Goal: Information Seeking & Learning: Learn about a topic

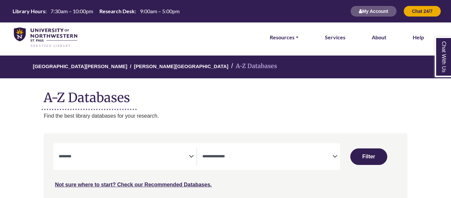
select select "Database Subject Filter"
select select "Database Types Filter"
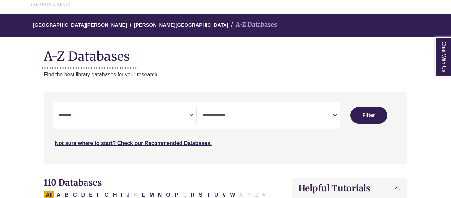
scroll to position [42, 0]
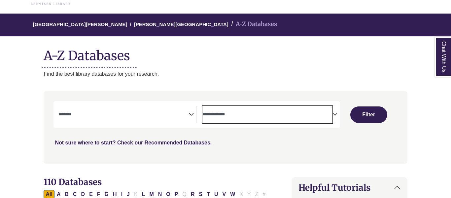
click at [213, 113] on textarea "Search" at bounding box center [268, 114] width 130 height 5
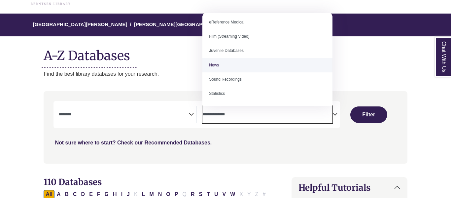
scroll to position [0, 0]
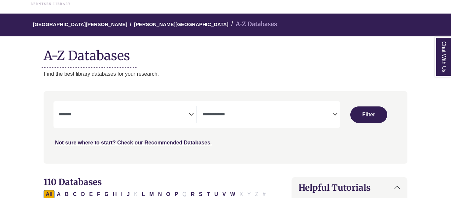
click at [160, 93] on nav "**********" at bounding box center [226, 127] width 364 height 72
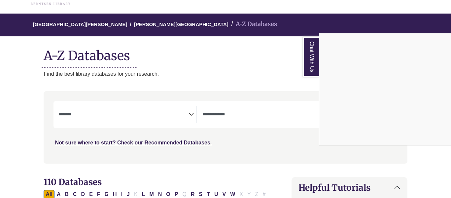
click at [313, 48] on link "Chat With Us" at bounding box center [311, 57] width 17 height 40
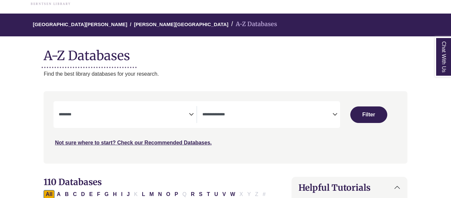
click at [150, 109] on span "Search filters" at bounding box center [124, 114] width 130 height 17
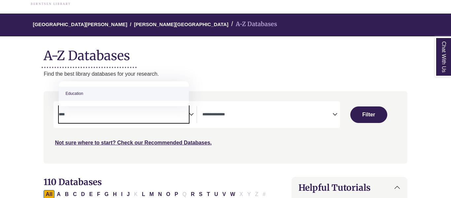
type textarea "****"
click at [106, 101] on span "Education" at bounding box center [124, 93] width 130 height 25
select select "*****"
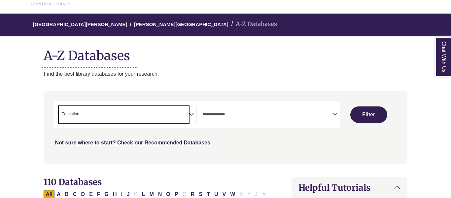
scroll to position [86, 0]
click at [373, 111] on button "Filter" at bounding box center [369, 114] width 37 height 17
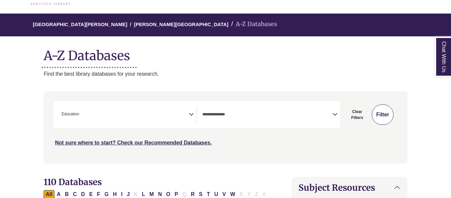
select select "Database Types Filter"
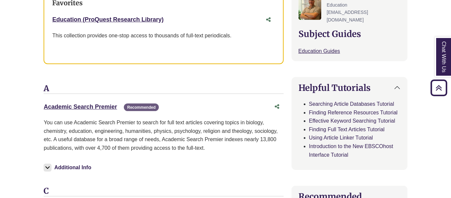
scroll to position [273, 0]
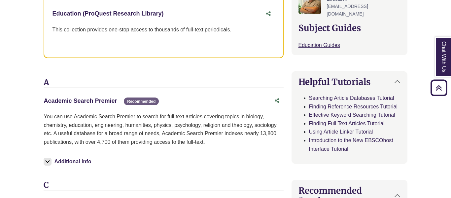
click at [107, 100] on link "Academic Search Premier This link opens in a new window" at bounding box center [80, 100] width 73 height 7
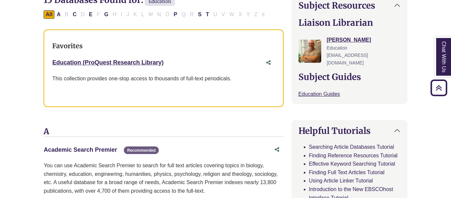
scroll to position [224, 0]
click at [161, 62] on link "Education (ProQuest Research Library) This link opens in a new window" at bounding box center [107, 62] width 111 height 7
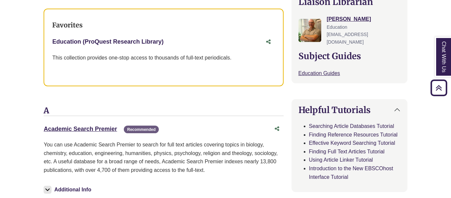
scroll to position [245, 0]
